Goal: Task Accomplishment & Management: Complete application form

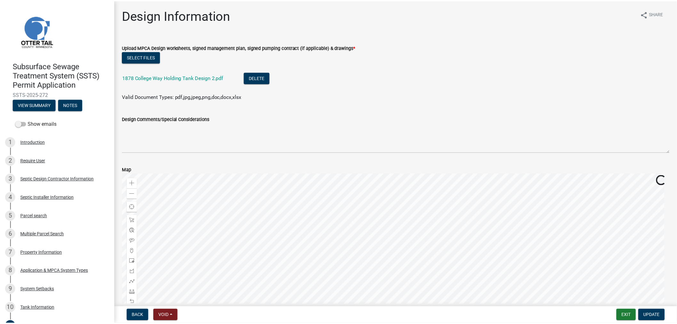
scroll to position [178, 0]
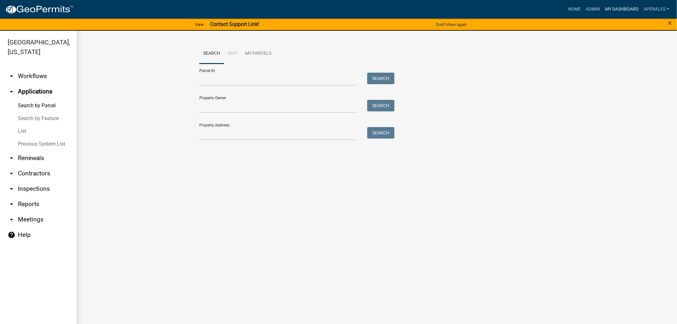
click at [611, 10] on link "My Dashboard" at bounding box center [621, 9] width 39 height 12
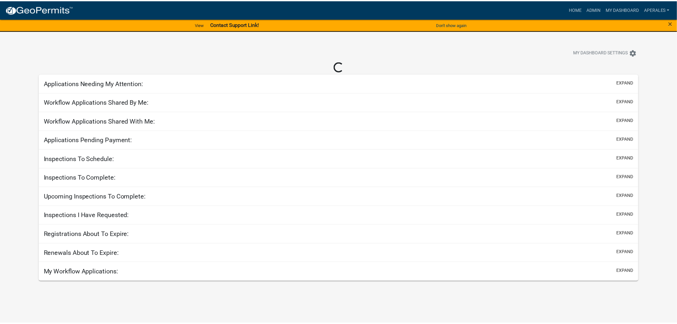
select select "3: 100"
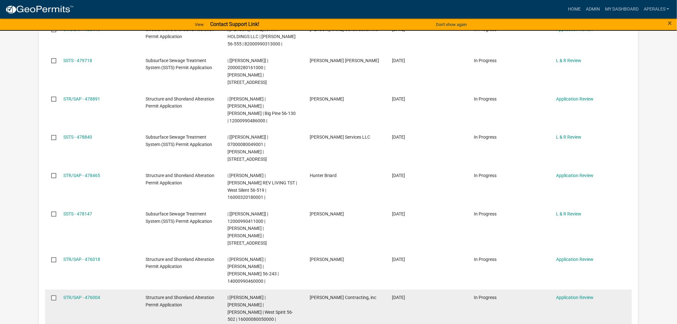
scroll to position [242, 0]
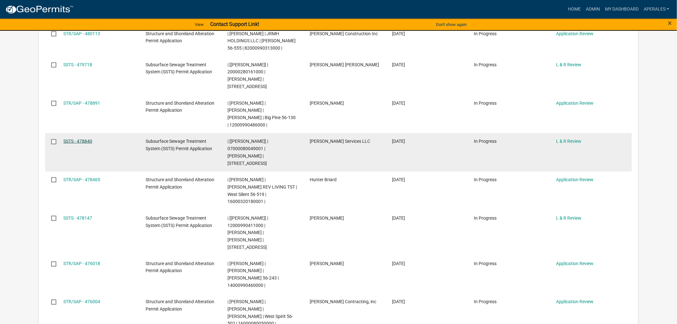
click at [69, 139] on link "SSTS - 478840" at bounding box center [77, 141] width 29 height 5
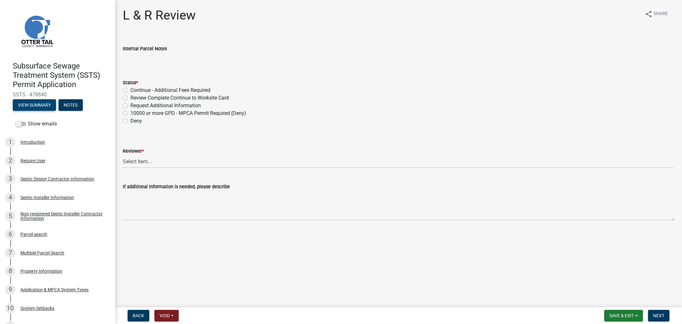
click at [28, 110] on button "View Summary" at bounding box center [34, 105] width 43 height 12
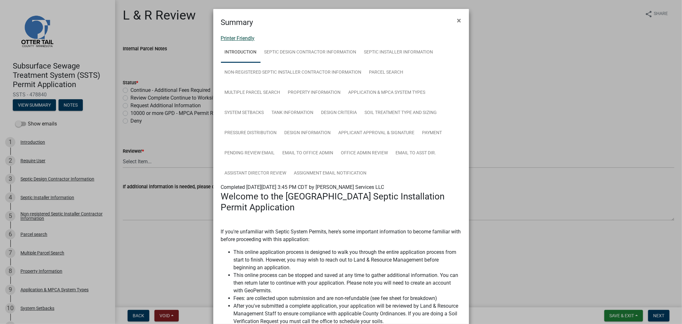
click at [231, 40] on link "Printer Friendly" at bounding box center [238, 38] width 34 height 6
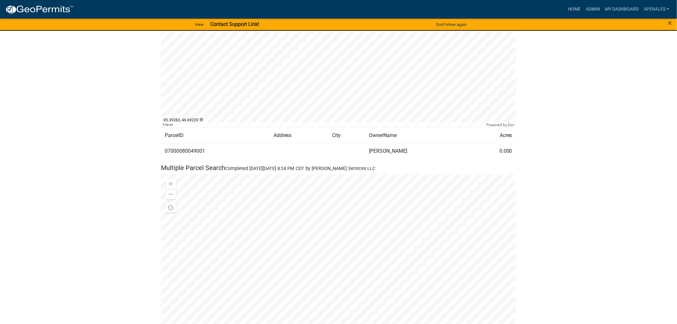
scroll to position [782, 0]
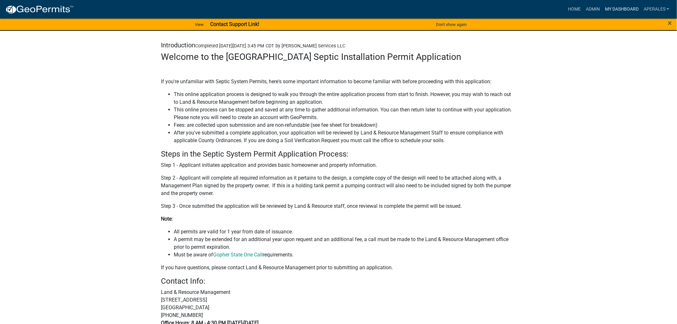
click at [619, 11] on link "My Dashboard" at bounding box center [621, 9] width 39 height 12
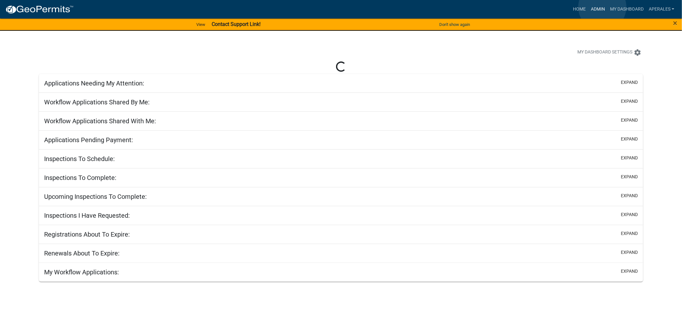
click at [603, 7] on link "Admin" at bounding box center [598, 9] width 19 height 12
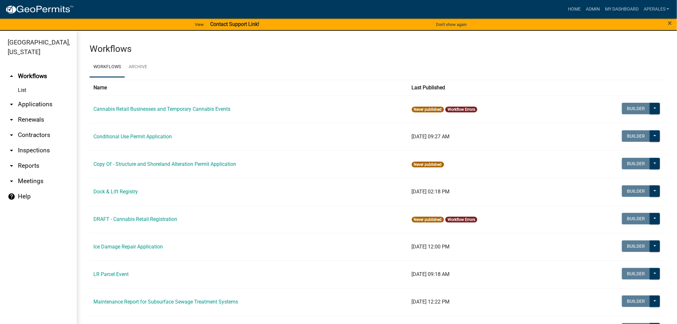
click at [36, 103] on link "arrow_drop_down Applications" at bounding box center [38, 104] width 77 height 15
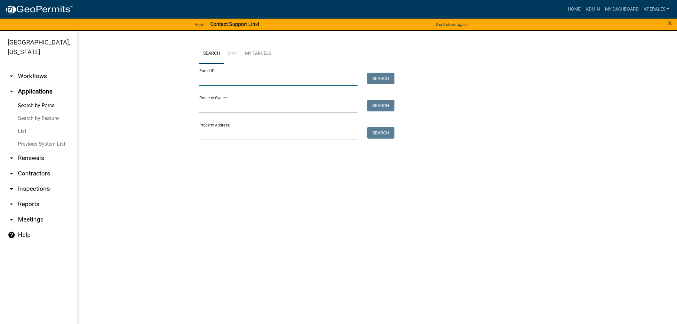
click at [210, 79] on input "Parcel ID:" at bounding box center [278, 79] width 158 height 13
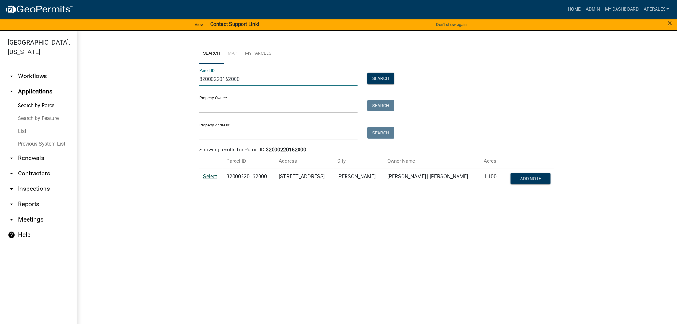
type input "32000220162000"
click at [214, 178] on span "Select" at bounding box center [210, 176] width 14 height 6
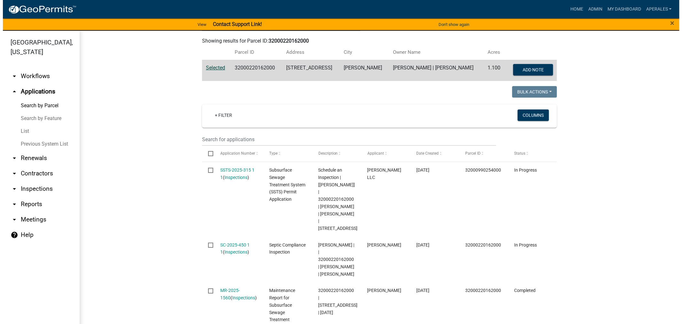
scroll to position [142, 0]
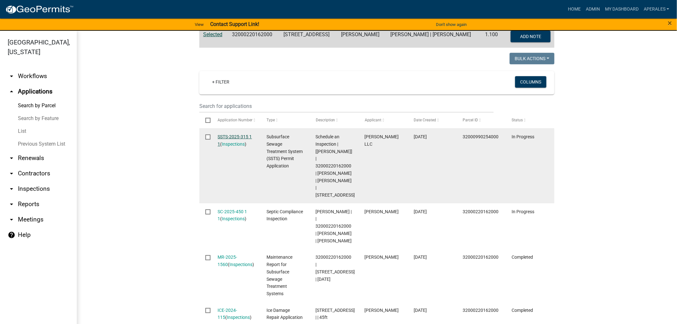
click at [238, 139] on link "SSTS-2025-315 1 1" at bounding box center [235, 140] width 34 height 12
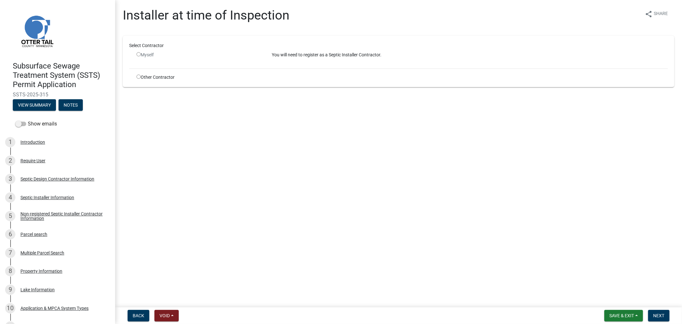
click at [139, 78] on input "radio" at bounding box center [139, 77] width 4 height 4
radio input "true"
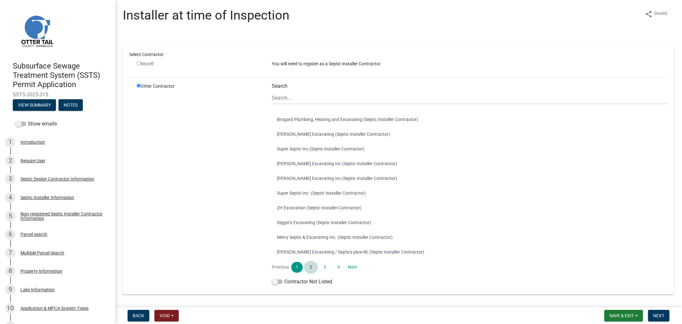
click at [311, 267] on link "2" at bounding box center [311, 267] width 12 height 11
click at [321, 266] on link "3" at bounding box center [325, 267] width 12 height 11
click at [333, 265] on link "4" at bounding box center [339, 267] width 12 height 11
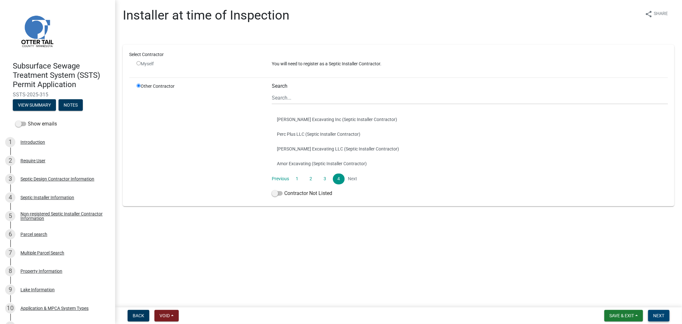
click at [656, 313] on span "Next" at bounding box center [659, 315] width 11 height 5
click at [280, 95] on input "Search" at bounding box center [470, 97] width 396 height 13
click at [213, 126] on div "Other Contractor" at bounding box center [199, 141] width 135 height 117
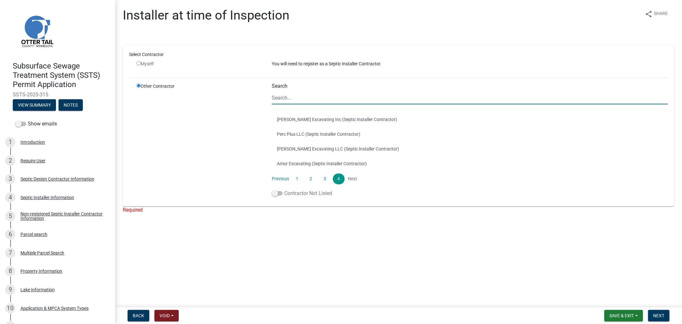
click at [278, 192] on span at bounding box center [277, 193] width 11 height 4
click at [284, 189] on input "Contractor Not Listed" at bounding box center [284, 189] width 0 height 0
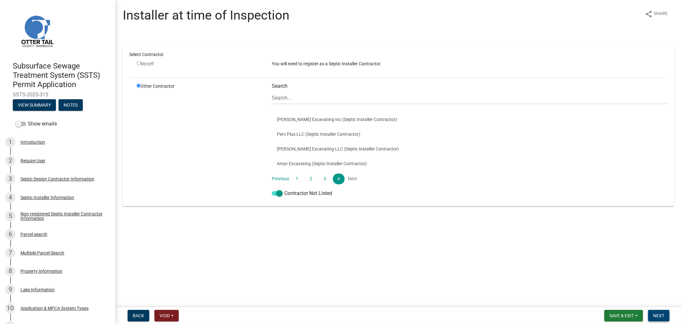
click at [659, 315] on span "Next" at bounding box center [659, 315] width 11 height 5
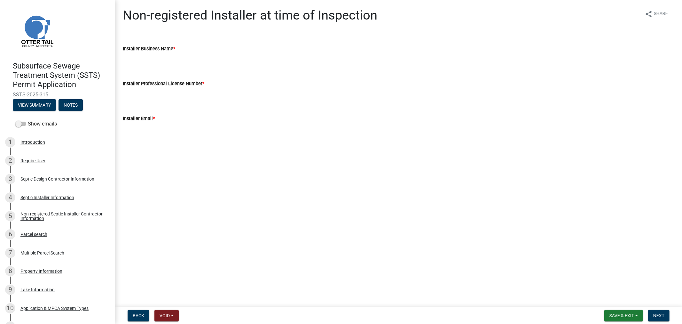
click at [156, 67] on wm-data-entity-input "Installer Business Name *" at bounding box center [399, 53] width 552 height 35
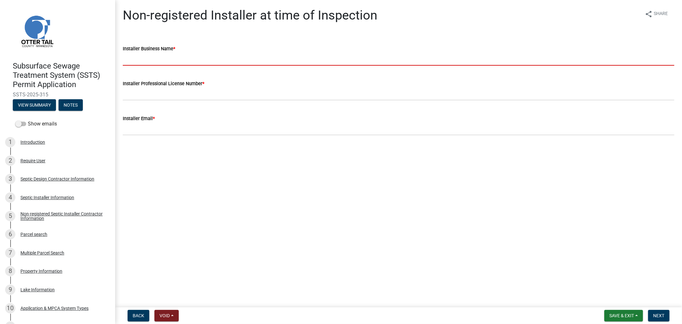
drag, startPoint x: 154, startPoint y: 62, endPoint x: 157, endPoint y: 60, distance: 3.6
click at [154, 62] on input "Installer Business Name *" at bounding box center [399, 58] width 552 height 13
paste input "Tony Stenger Excavating"
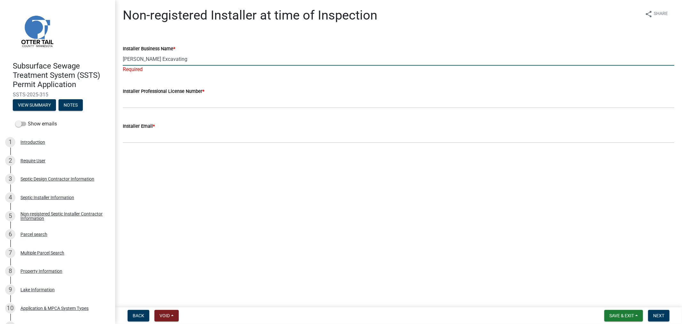
type input "Tony Stenger Excavating"
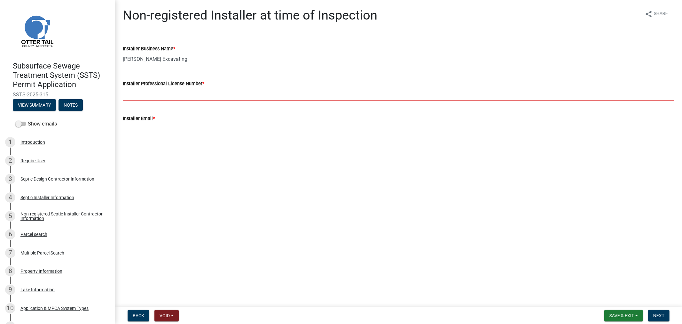
drag, startPoint x: 151, startPoint y: 103, endPoint x: 156, endPoint y: 94, distance: 10.7
click at [152, 101] on wm-data-entity-input "Installer Professional License Number *" at bounding box center [399, 88] width 552 height 35
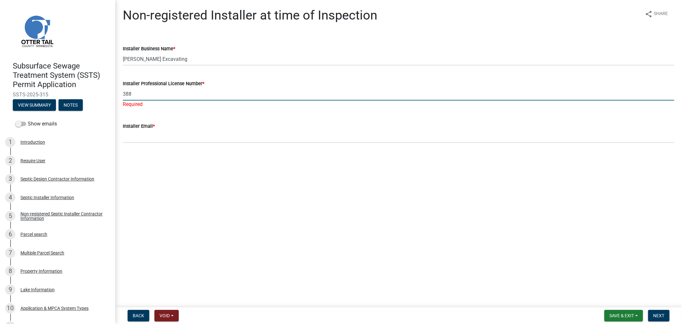
type input "388"
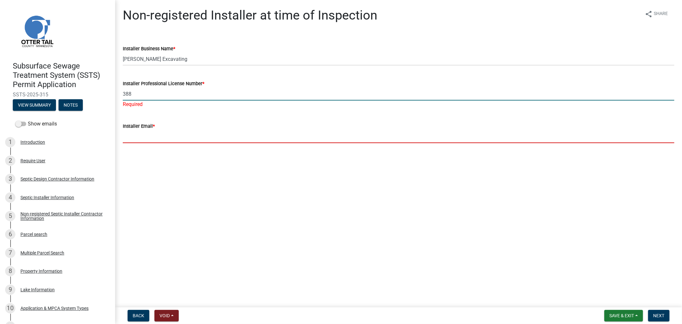
click at [147, 139] on wm-data-entity-input "Installer Email *" at bounding box center [399, 130] width 552 height 35
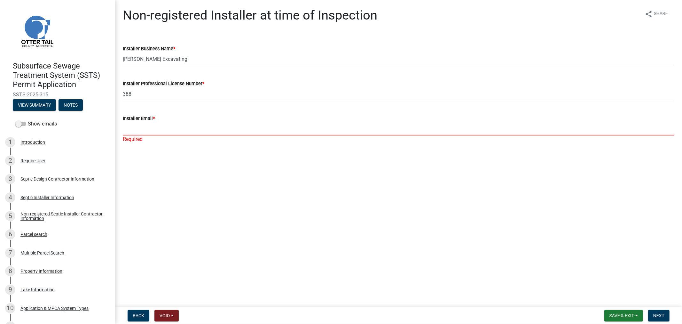
click at [129, 127] on input "Installer Email *" at bounding box center [399, 128] width 552 height 13
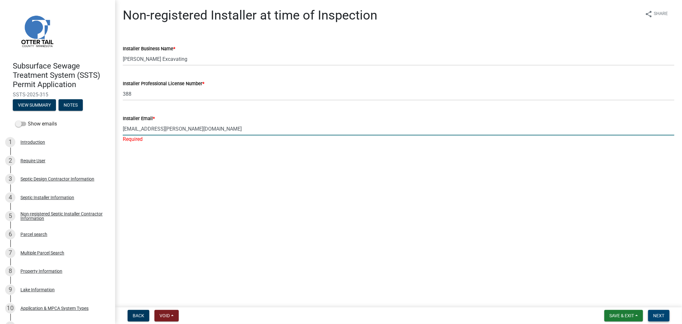
type input "hstenger@arvig.net"
click at [661, 315] on span "Next" at bounding box center [659, 315] width 11 height 5
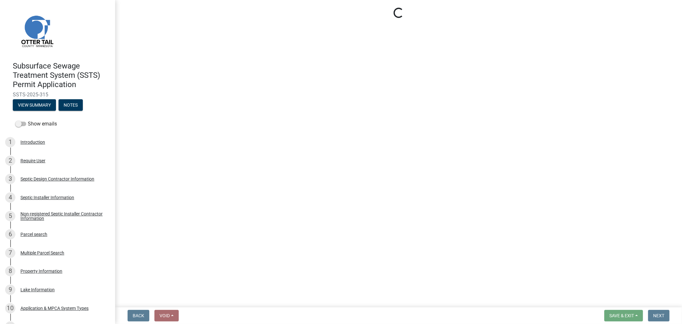
select select "710d5f49-2663-4e73-9718-d0c4e189f5ed"
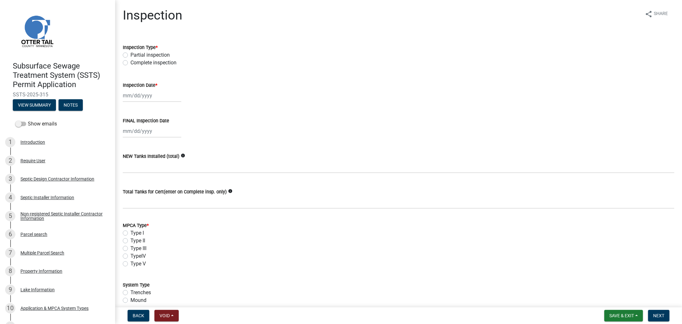
click at [131, 61] on label "Complete inspection" at bounding box center [154, 63] width 46 height 8
click at [131, 61] on input "Complete inspection" at bounding box center [133, 61] width 4 height 4
radio input "true"
select select "9"
select select "2025"
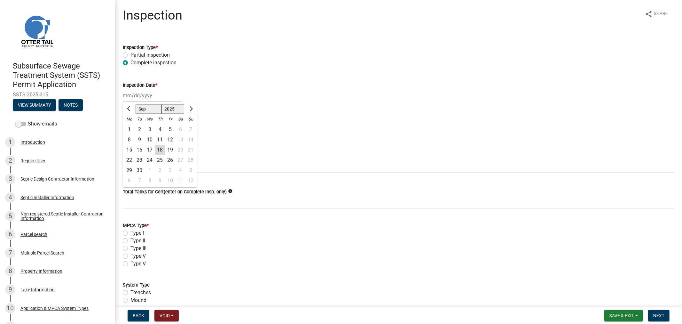
click at [132, 100] on div "Jan Feb Mar Apr May Jun Jul Aug Sep Oct Nov Dec 1525 1526 1527 1528 1529 1530 1…" at bounding box center [152, 95] width 59 height 13
click at [148, 139] on div "10" at bounding box center [150, 139] width 10 height 10
type input "09/10/2025"
click at [153, 132] on div at bounding box center [152, 130] width 59 height 13
select select "9"
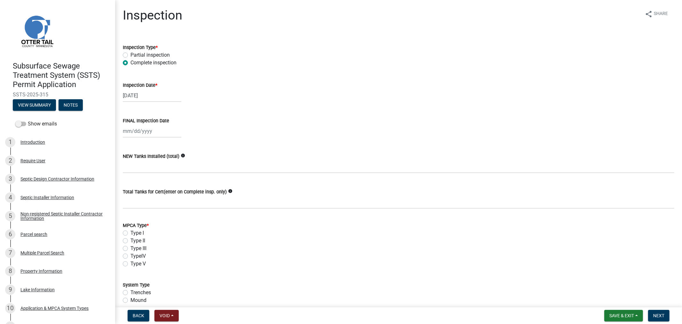
select select "2025"
click at [147, 175] on div "10" at bounding box center [150, 175] width 10 height 10
type input "09/10/2025"
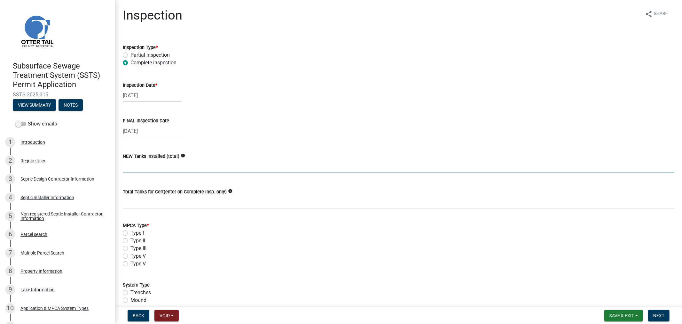
click at [146, 171] on input "text" at bounding box center [399, 166] width 552 height 13
type input "1"
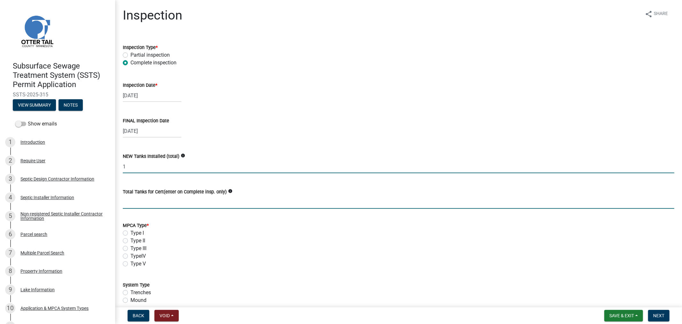
click at [127, 197] on input "Total Tanks for Cert(enter on Complete insp. only)" at bounding box center [399, 201] width 552 height 13
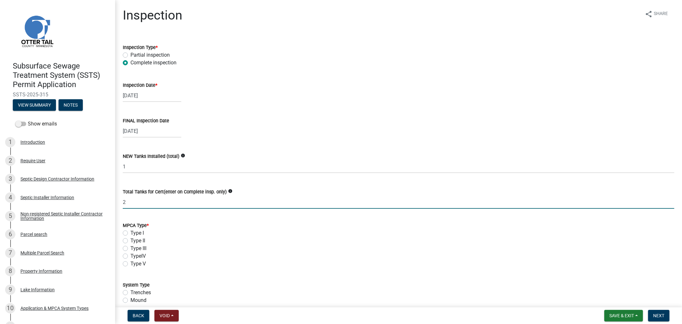
type input "2"
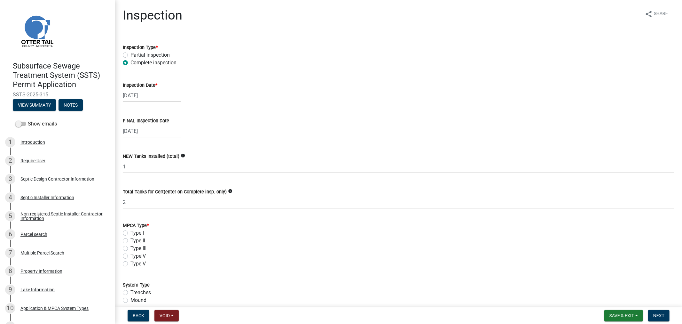
click at [131, 232] on label "Type I" at bounding box center [137, 233] width 13 height 8
click at [131, 232] on input "Type I" at bounding box center [133, 231] width 4 height 4
radio input "true"
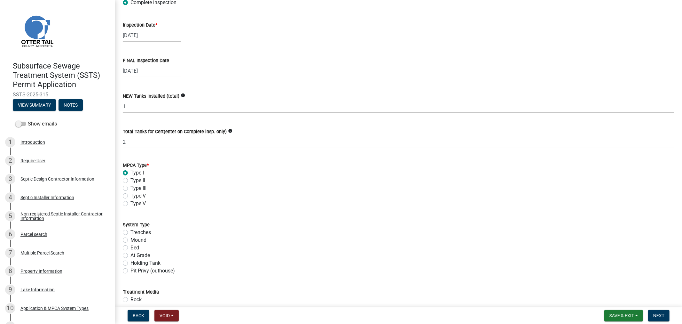
scroll to position [142, 0]
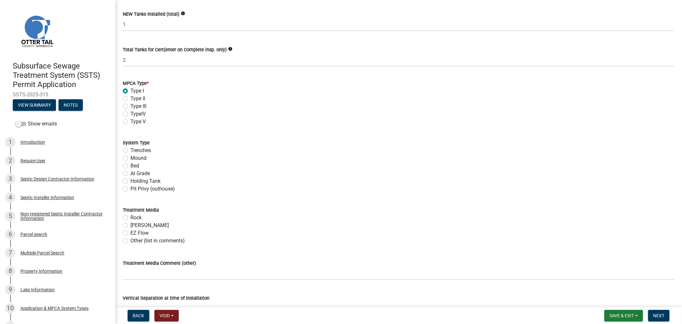
click at [131, 167] on label "Bed" at bounding box center [135, 166] width 9 height 8
click at [131, 166] on input "Bed" at bounding box center [133, 164] width 4 height 4
radio input "true"
click at [131, 218] on label "Rock" at bounding box center [136, 218] width 11 height 8
click at [131, 218] on input "Rock" at bounding box center [133, 216] width 4 height 4
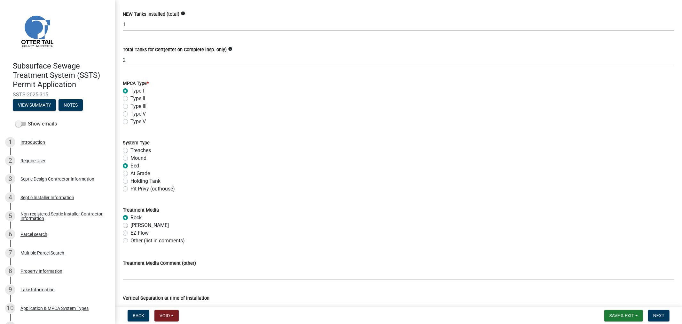
radio input "true"
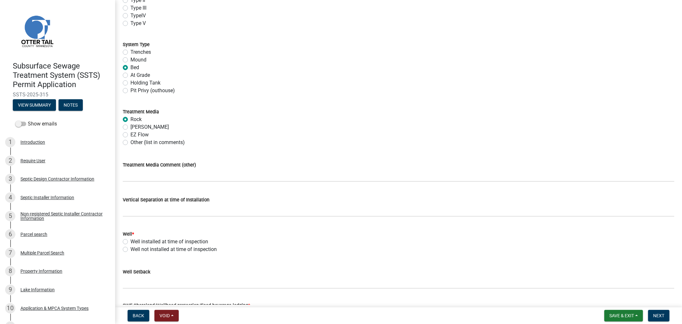
scroll to position [249, 0]
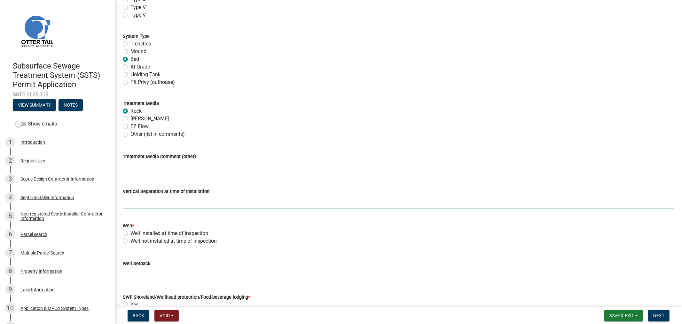
click at [142, 203] on input "text" at bounding box center [399, 201] width 552 height 13
type input "36"
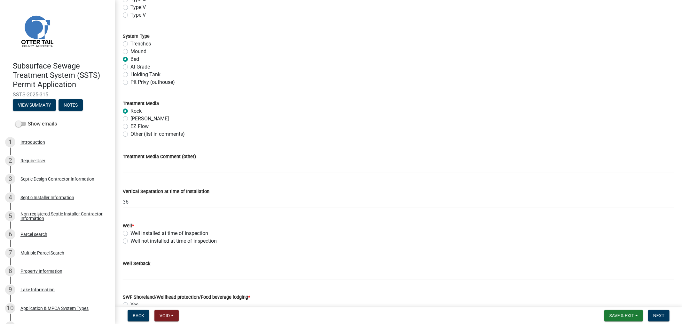
click at [131, 234] on label "Well installed at time of inspection" at bounding box center [170, 233] width 78 height 8
click at [131, 234] on input "Well installed at time of inspection" at bounding box center [133, 231] width 4 height 4
radio input "true"
click at [152, 282] on wm-data-entity-input "Well Setback" at bounding box center [399, 267] width 552 height 35
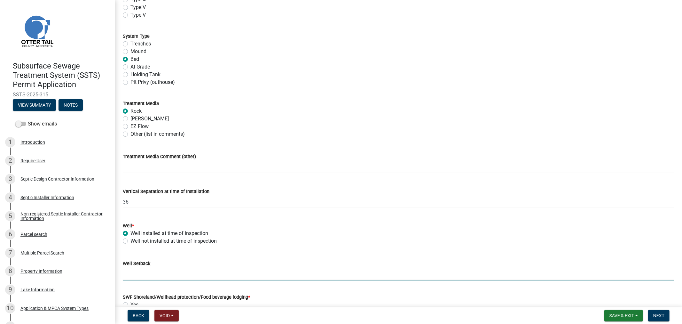
click at [157, 268] on input "Well Setback" at bounding box center [399, 273] width 552 height 13
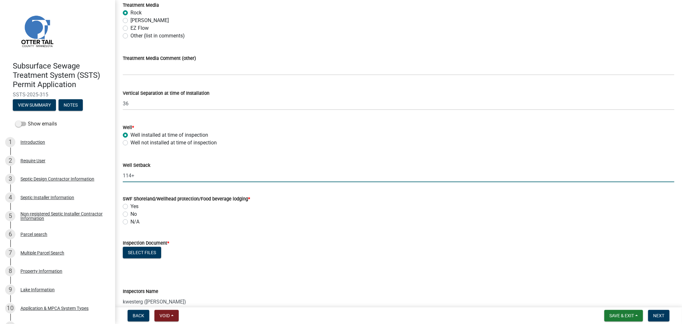
scroll to position [355, 0]
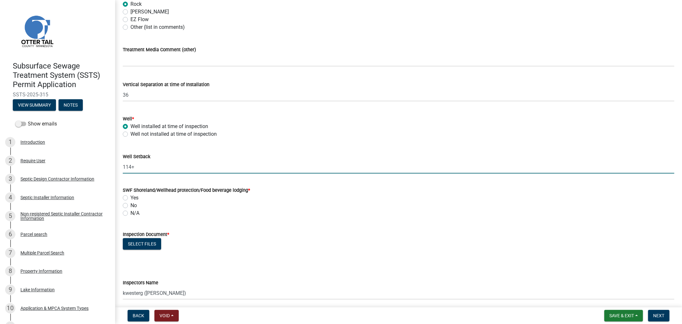
type input "114+"
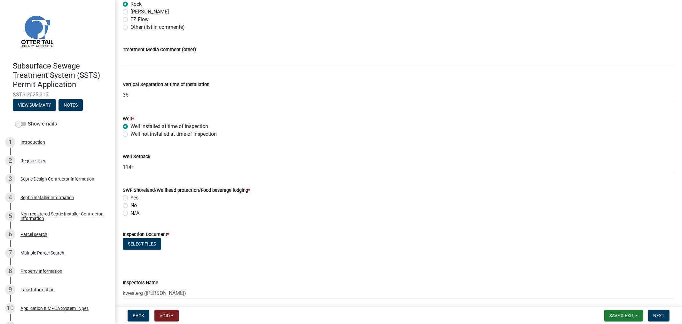
click at [131, 197] on label "Yes" at bounding box center [135, 198] width 8 height 8
click at [131, 197] on input "Yes" at bounding box center [133, 196] width 4 height 4
radio input "true"
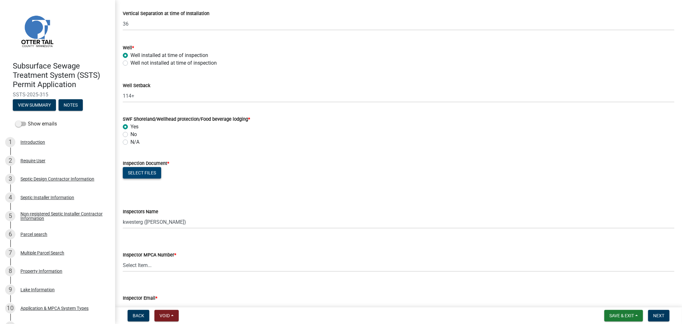
click at [147, 170] on button "Select files" at bounding box center [142, 173] width 38 height 12
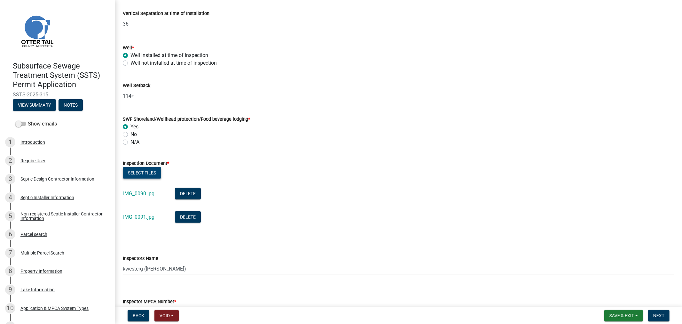
click at [136, 175] on button "Select files" at bounding box center [142, 173] width 38 height 12
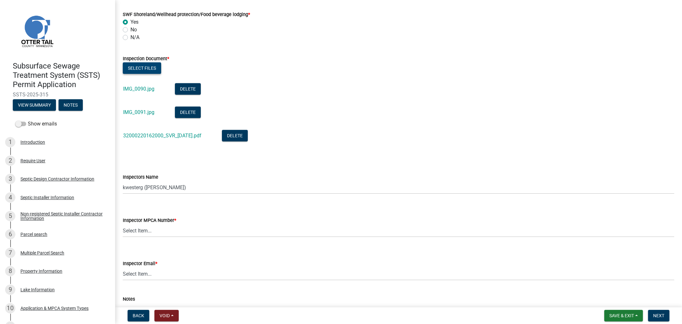
scroll to position [533, 0]
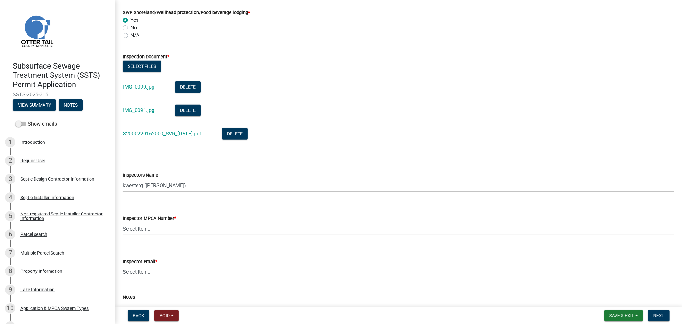
drag, startPoint x: 138, startPoint y: 183, endPoint x: 141, endPoint y: 189, distance: 7.2
click at [138, 183] on select "Select Item... btollefson (Brittany Tollefson) alexisnewark (Alexis Newark) epl…" at bounding box center [399, 185] width 552 height 13
select select "64cc3fb4-2a84-49c8-ae2d-a7b3072cebaf"
click at [123, 179] on select "Select Item... btollefson (Brittany Tollefson) alexisnewark (Alexis Newark) epl…" at bounding box center [399, 185] width 552 height 13
click at [137, 229] on select "Select Item... Alexis Newark (10415) Andrea Perales (924) Brittany Tollefson (1…" at bounding box center [399, 228] width 552 height 13
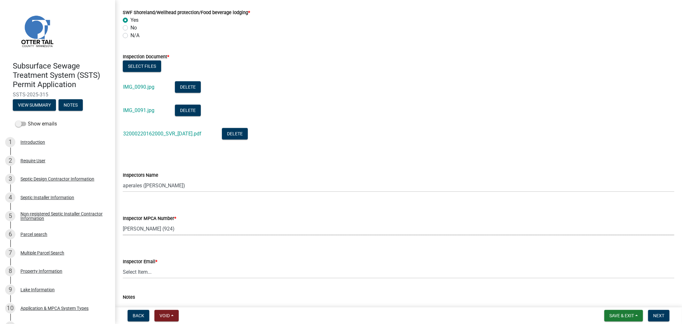
click at [123, 222] on select "Select Item... Alexis Newark (10415) Andrea Perales (924) Brittany Tollefson (1…" at bounding box center [399, 228] width 552 height 13
select select "6979e2cf-acfc-4aeb-b273-cede3e7f0b0f"
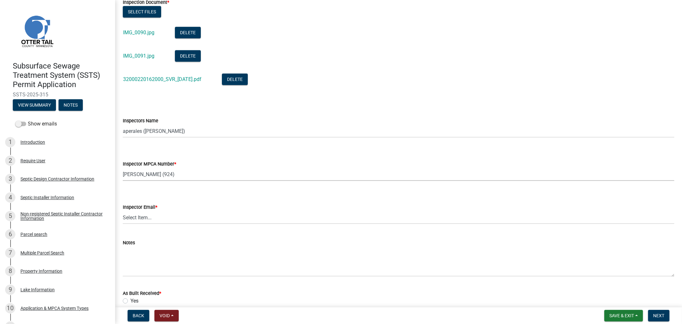
scroll to position [604, 0]
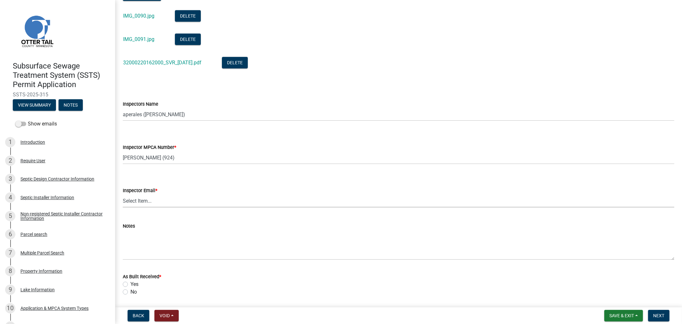
click at [138, 200] on select "Select Item... Alexis Newark (anewark@ottertailcounty.gov) Amy Busko (abusko@ot…" at bounding box center [399, 200] width 552 height 13
click at [123, 194] on select "Select Item... Alexis Newark (anewark@ottertailcounty.gov) Amy Busko (abusko@ot…" at bounding box center [399, 200] width 552 height 13
select select "fc504d62-a492-4196-a78d-ce00230c60b4"
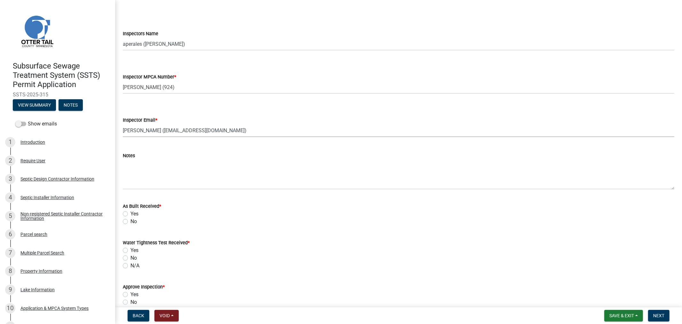
scroll to position [675, 0]
click at [131, 213] on label "Yes" at bounding box center [135, 213] width 8 height 8
click at [131, 213] on input "Yes" at bounding box center [133, 211] width 4 height 4
radio input "true"
click at [131, 266] on label "N/A" at bounding box center [135, 265] width 9 height 8
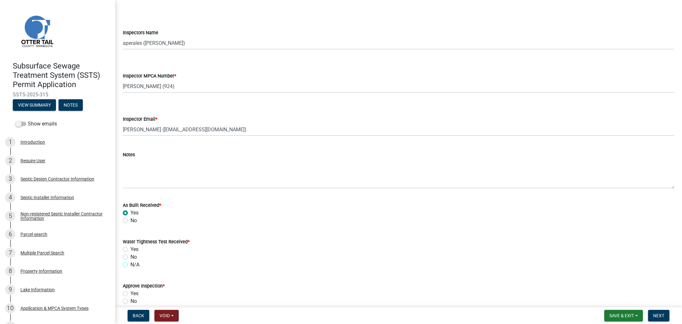
click at [131, 265] on input "N/A" at bounding box center [133, 263] width 4 height 4
radio input "true"
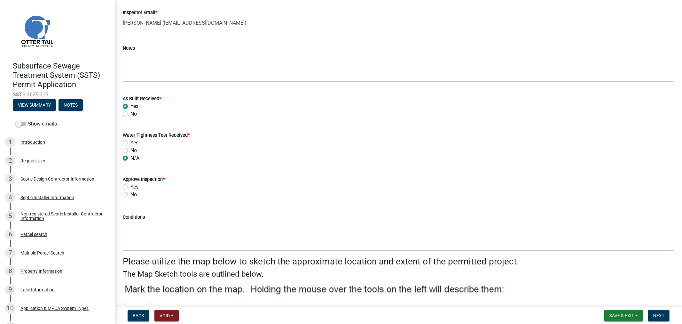
click at [131, 188] on label "Yes" at bounding box center [135, 187] width 8 height 8
click at [131, 187] on input "Yes" at bounding box center [133, 185] width 4 height 4
radio input "true"
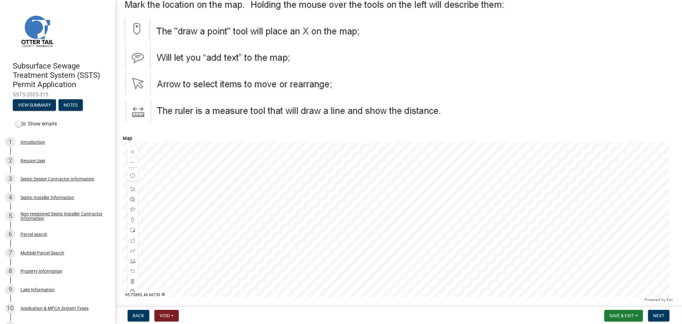
scroll to position [1094, 0]
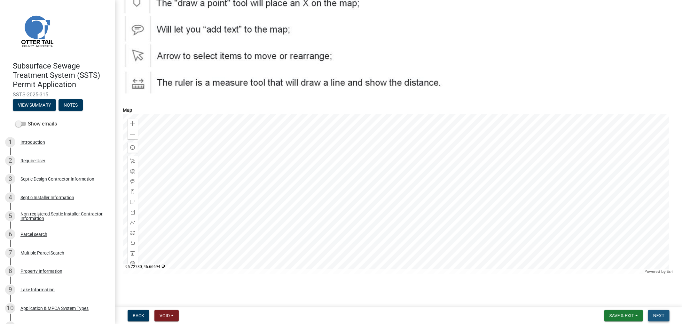
click at [661, 318] on button "Next" at bounding box center [658, 316] width 21 height 12
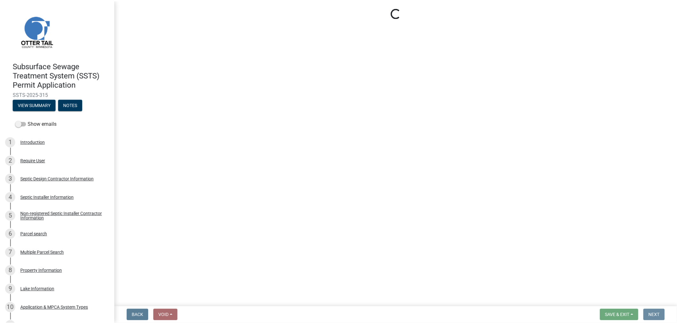
scroll to position [0, 0]
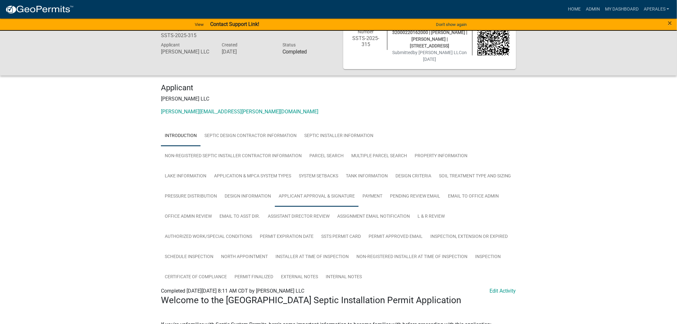
scroll to position [142, 0]
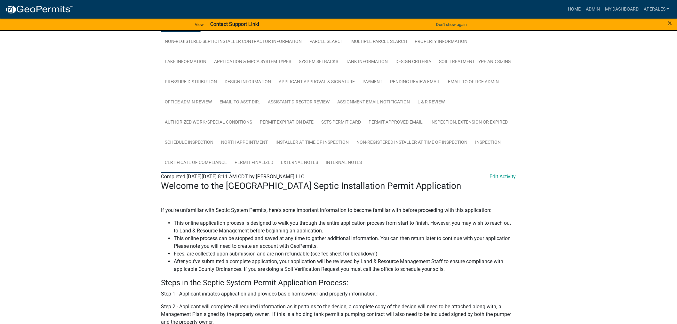
click at [231, 164] on link "Certificate of Compliance" at bounding box center [196, 163] width 70 height 20
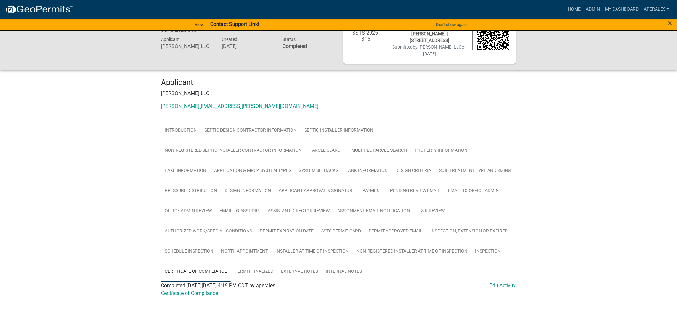
scroll to position [54, 0]
click at [196, 290] on link "Certificate of Compliance" at bounding box center [189, 293] width 57 height 6
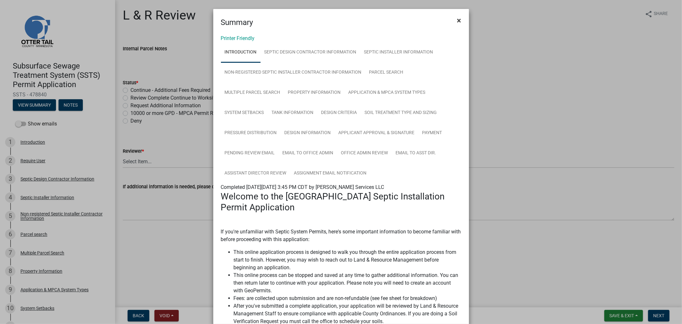
click at [457, 22] on span "×" at bounding box center [459, 20] width 4 height 9
